Goal: Obtain resource: Download file/media

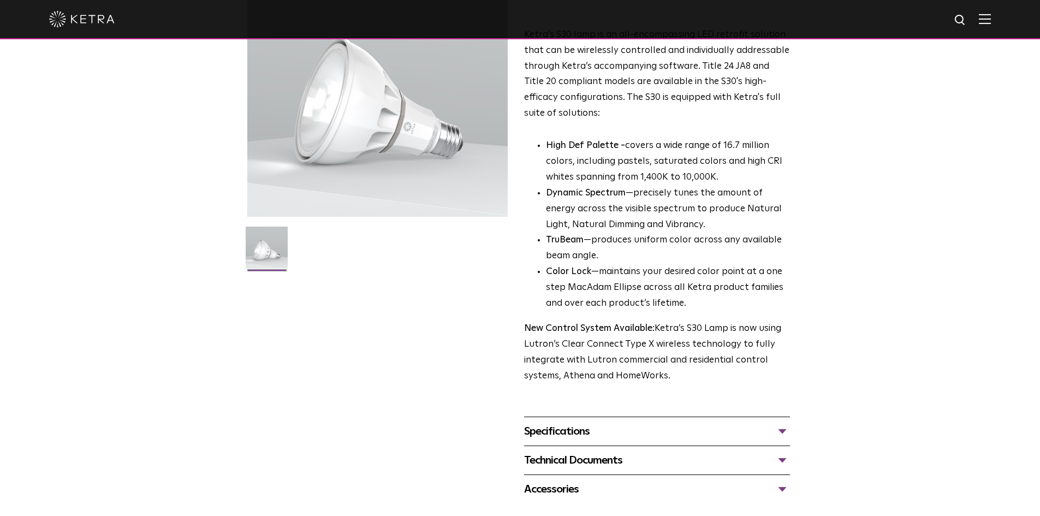
scroll to position [164, 0]
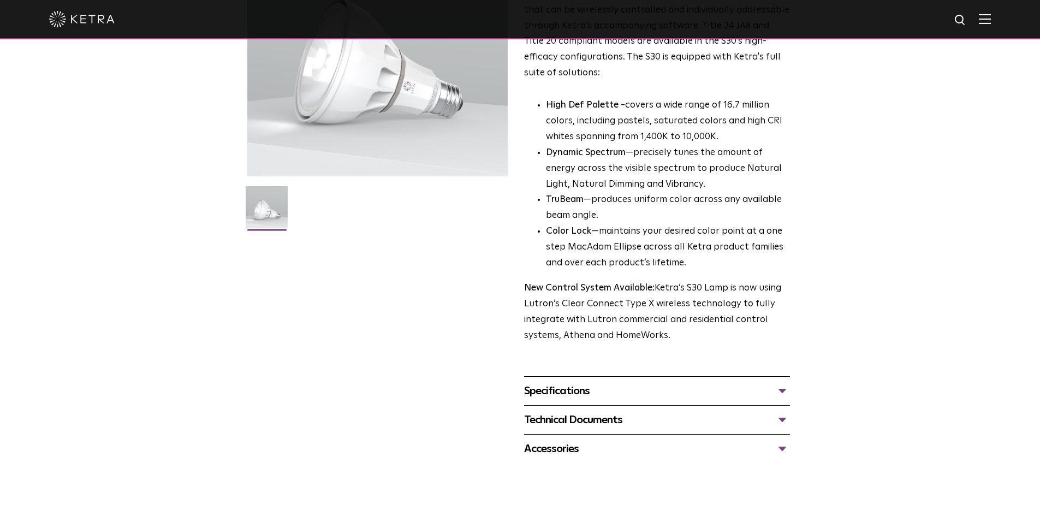
click at [588, 394] on div "Specifications" at bounding box center [657, 390] width 266 height 17
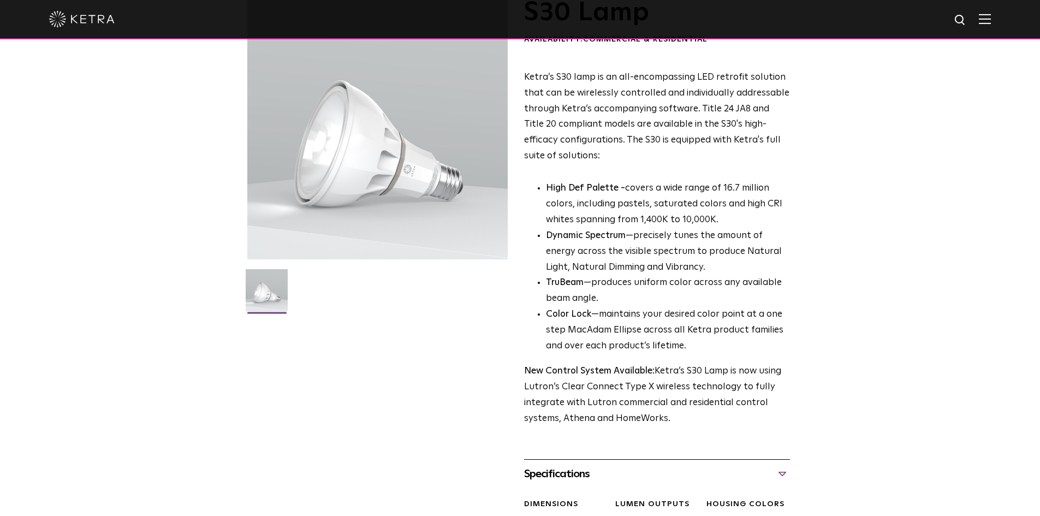
scroll to position [0, 0]
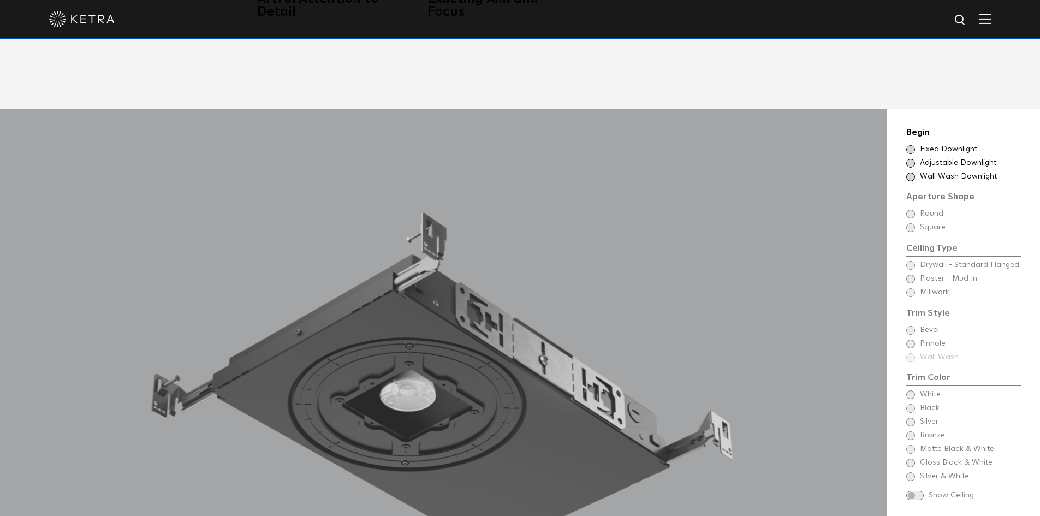
scroll to position [928, 0]
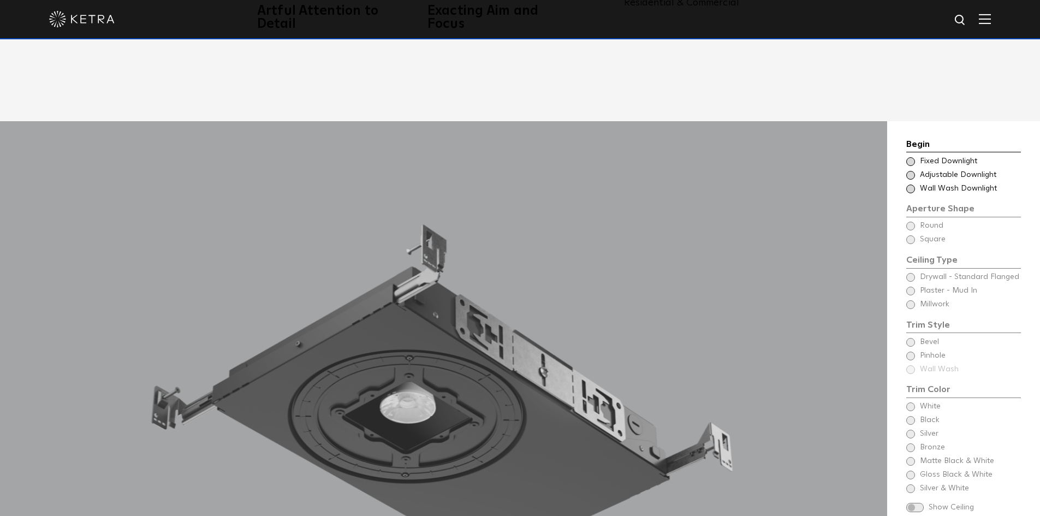
click at [908, 157] on span at bounding box center [910, 161] width 9 height 9
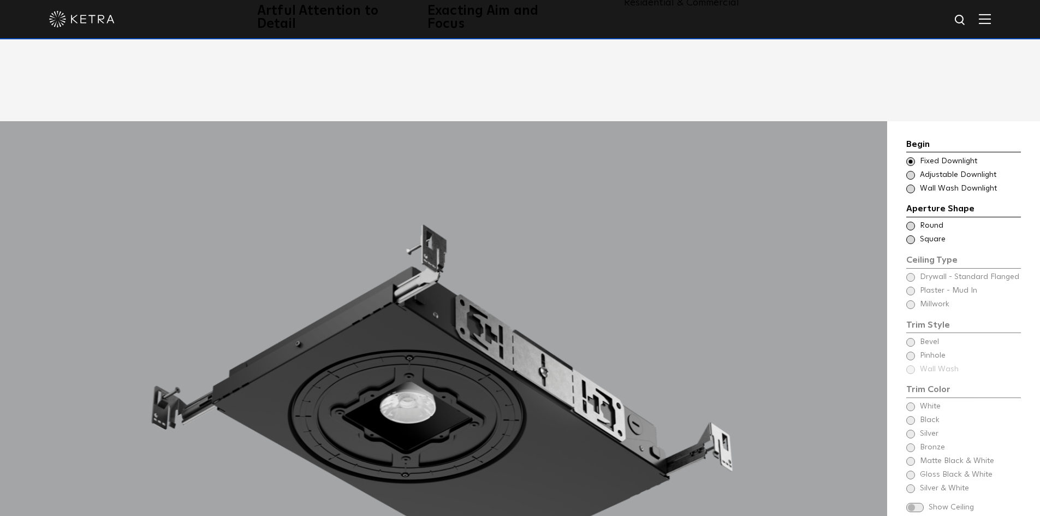
click at [910, 235] on span at bounding box center [910, 239] width 9 height 9
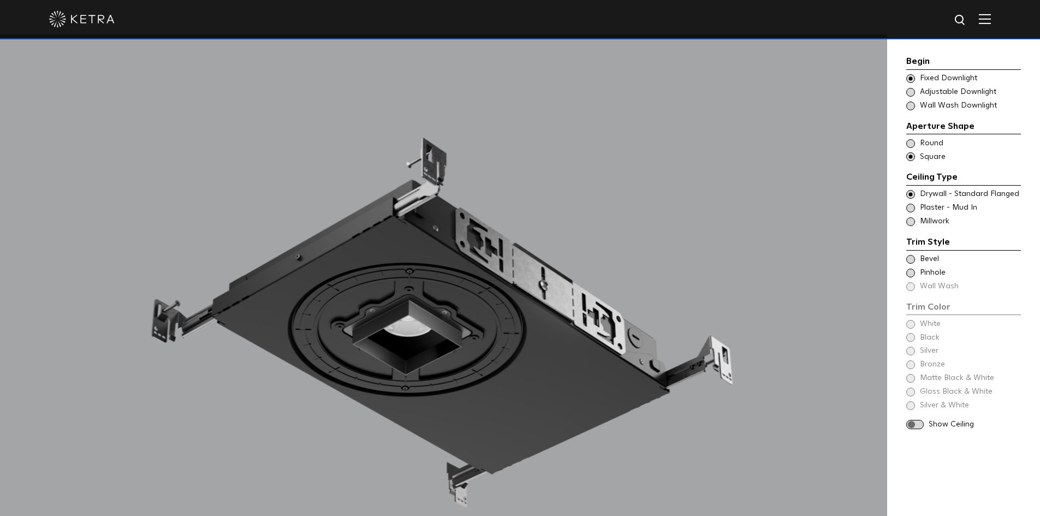
scroll to position [1037, 0]
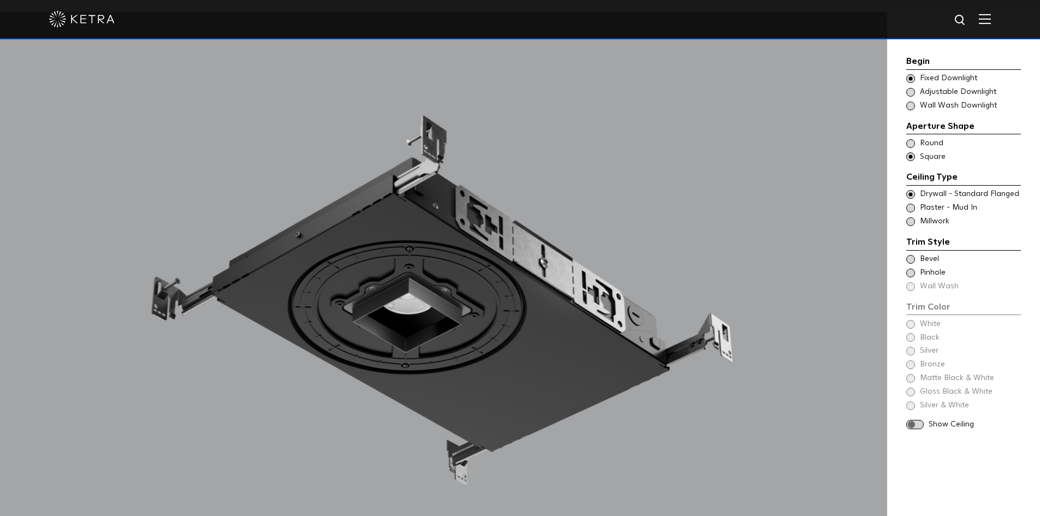
click at [910, 260] on span at bounding box center [910, 259] width 9 height 9
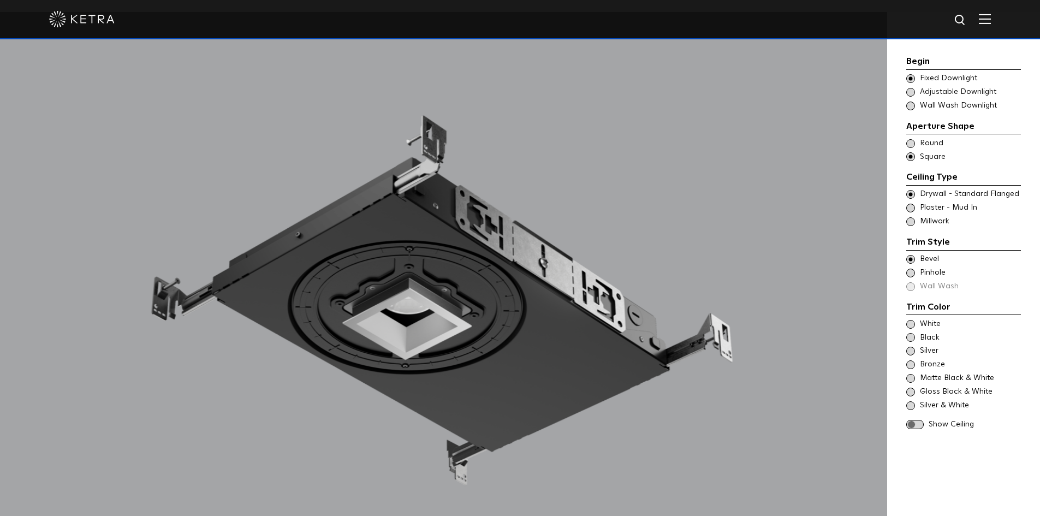
click at [910, 326] on span at bounding box center [910, 324] width 9 height 9
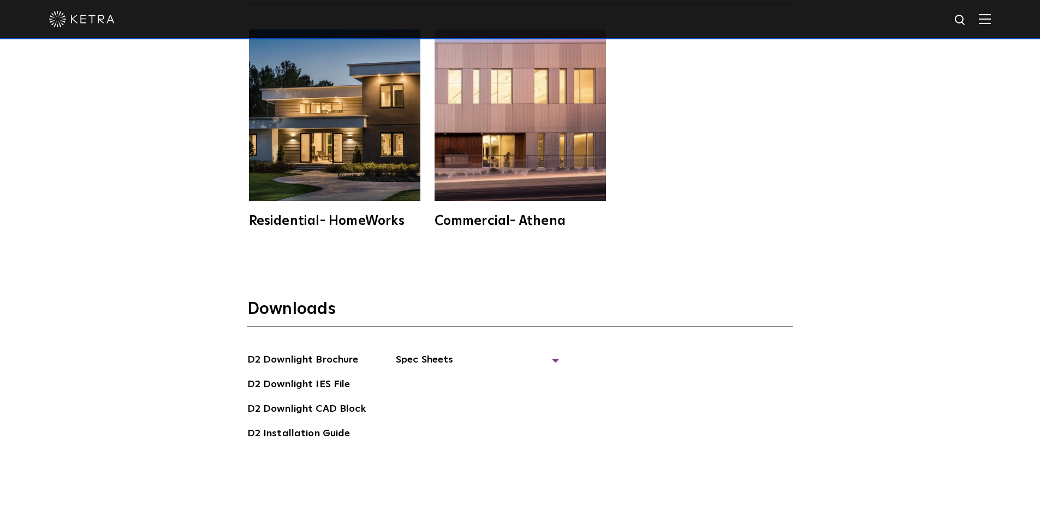
scroll to position [3166, 0]
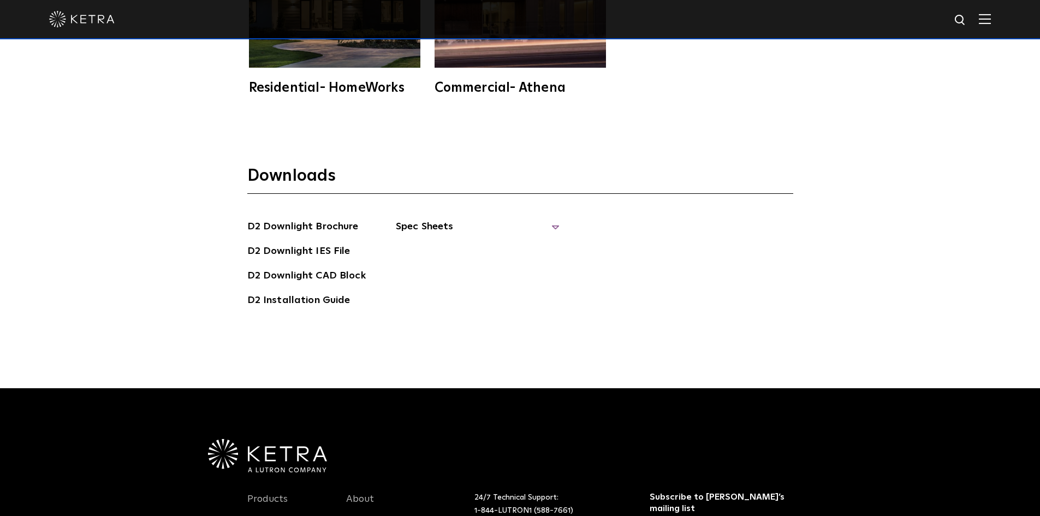
click at [457, 219] on span "Spec Sheets" at bounding box center [478, 231] width 164 height 24
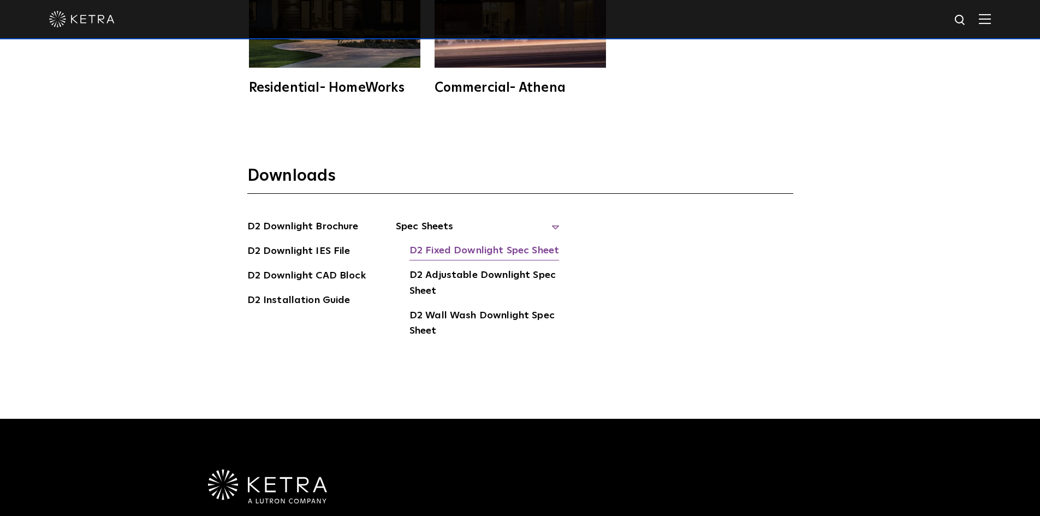
click at [482, 243] on link "D2 Fixed Downlight Spec Sheet" at bounding box center [484, 251] width 150 height 17
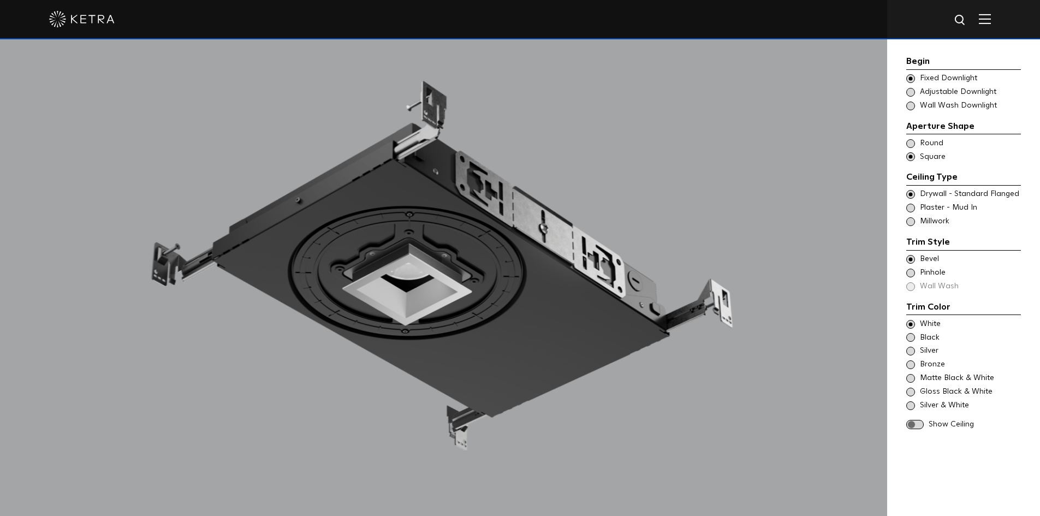
scroll to position [1146, 0]
